Goal: Answer question/provide support

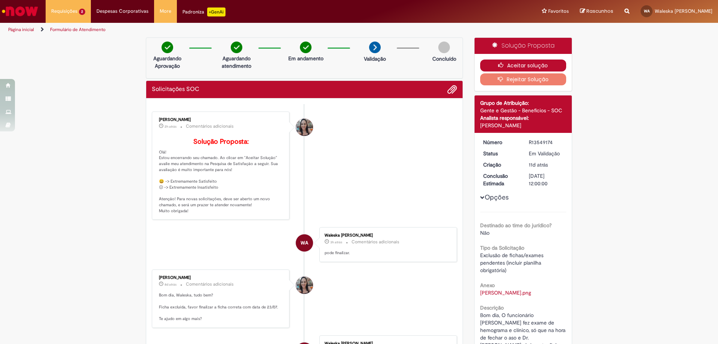
click at [530, 67] on button "Aceitar solução" at bounding box center [523, 65] width 86 height 12
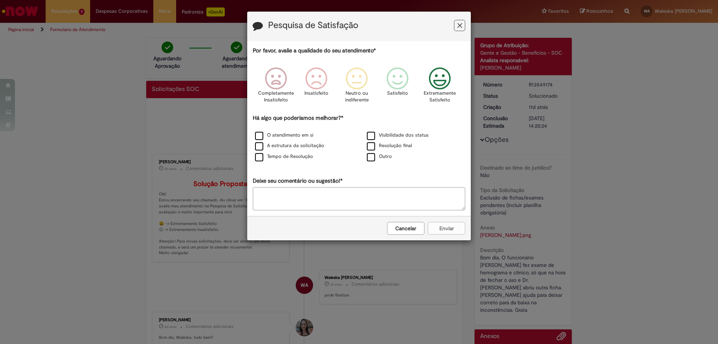
click at [439, 81] on icon "Feedback" at bounding box center [440, 78] width 28 height 22
click at [259, 133] on label "O atendimento em si" at bounding box center [284, 135] width 58 height 7
click at [449, 223] on button "Enviar" at bounding box center [446, 228] width 37 height 13
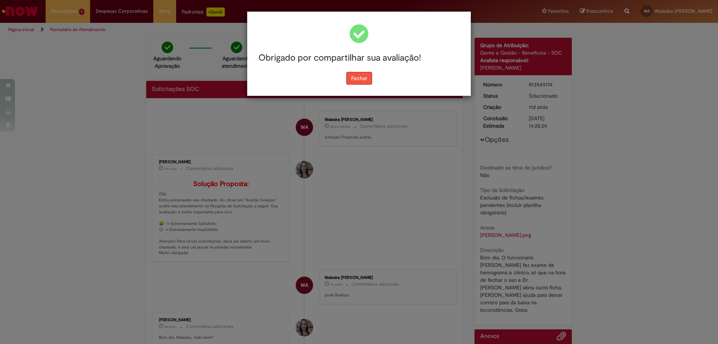
click at [347, 77] on button "Fechar" at bounding box center [359, 78] width 26 height 13
